Goal: Communication & Community: Answer question/provide support

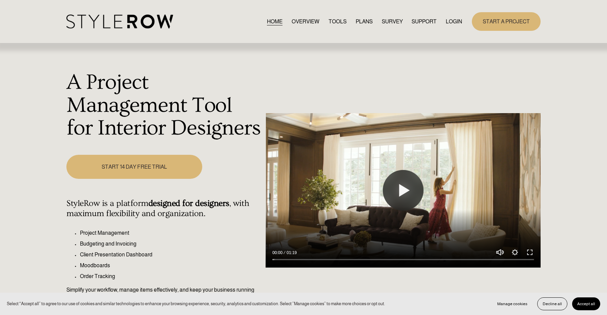
click at [458, 17] on div "HOME OVERVIEW TOOLS PLANS SURVEY SUPPORT QUESTIONS" at bounding box center [263, 22] width 395 height 14
click at [454, 24] on link "LOGIN" at bounding box center [453, 21] width 16 height 9
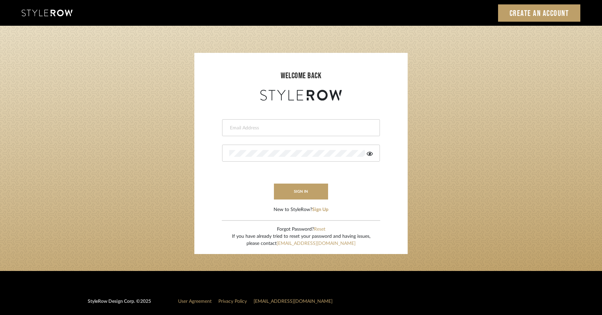
click at [325, 116] on form "This field is required This field is required sign in New to StyleRow? Sign Up" at bounding box center [301, 157] width 200 height 111
click at [317, 126] on input "email" at bounding box center [300, 128] width 142 height 7
type input "[EMAIL_ADDRESS][DOMAIN_NAME]"
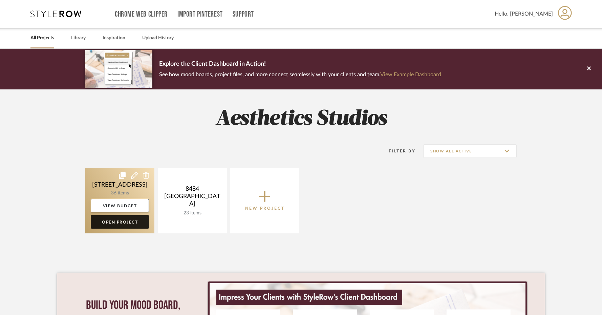
click at [111, 222] on link "Open Project" at bounding box center [120, 222] width 58 height 14
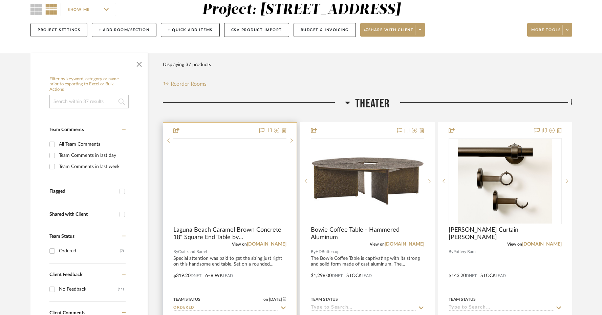
scroll to position [83, 0]
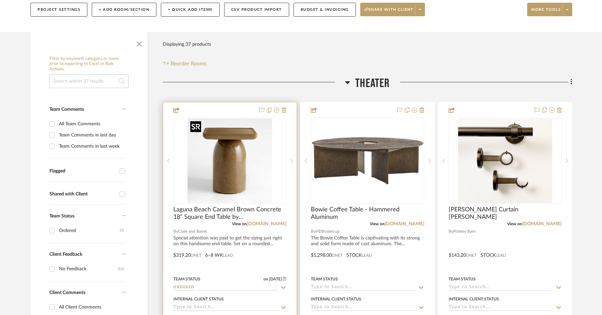
click at [245, 167] on div at bounding box center [229, 161] width 113 height 86
click at [245, 167] on img "0" at bounding box center [230, 160] width 85 height 85
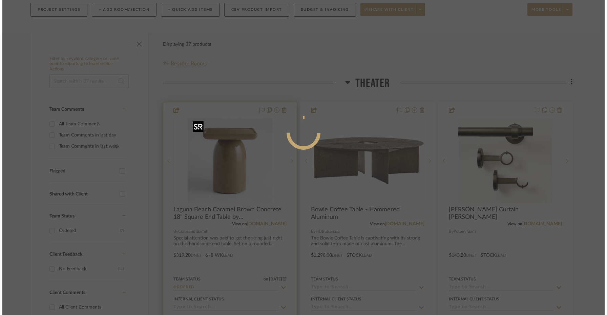
scroll to position [0, 0]
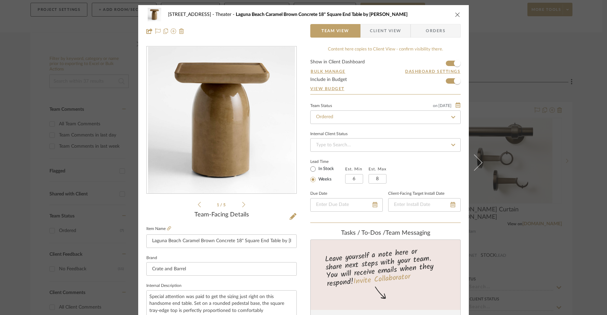
click at [386, 34] on span "Client View" at bounding box center [385, 31] width 31 height 14
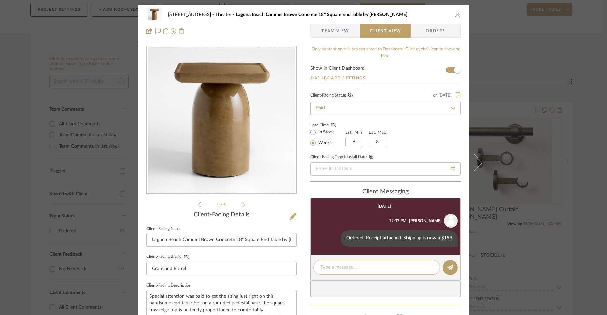
click at [346, 272] on div at bounding box center [376, 267] width 127 height 15
click at [338, 271] on textarea at bounding box center [376, 267] width 112 height 7
click at [365, 266] on textarea "Scheduled delivery for 10/10. 2 hour window provided day before" at bounding box center [376, 271] width 112 height 14
type textarea "Scheduled delivery for Friday 10/10. 2 hour window provided day before"
click at [443, 272] on button at bounding box center [449, 267] width 15 height 15
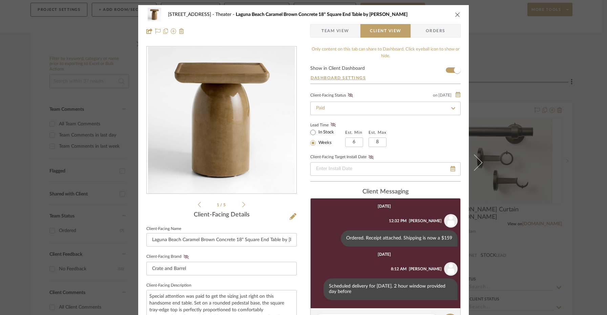
click at [455, 11] on div "20719 W Bluebird Ct. Theater Laguna Beach Caramel Brown Concrete 18" Square End…" at bounding box center [303, 15] width 314 height 14
click at [455, 13] on icon "close" at bounding box center [457, 14] width 5 height 5
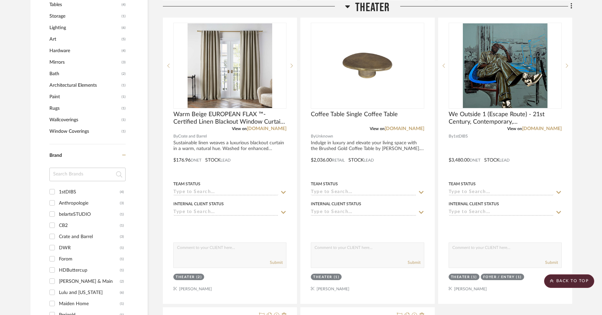
scroll to position [554, 0]
